Goal: Task Accomplishment & Management: Complete application form

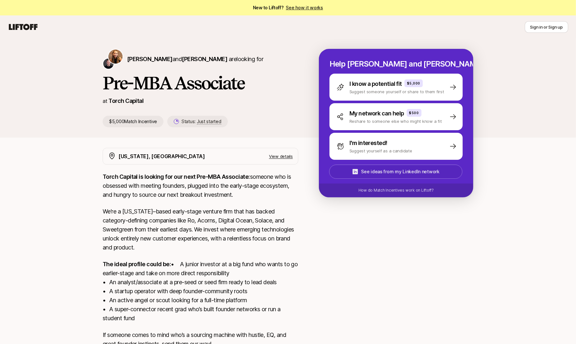
scroll to position [55, 0]
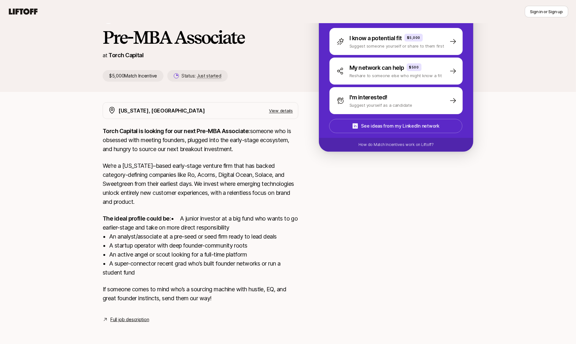
click at [138, 319] on link "Full job description" at bounding box center [129, 320] width 39 height 8
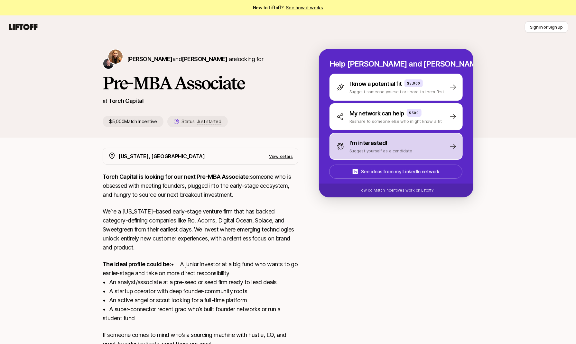
click at [377, 143] on p "I'm interested!" at bounding box center [368, 143] width 38 height 9
